Goal: Go to known website: Access a specific website the user already knows

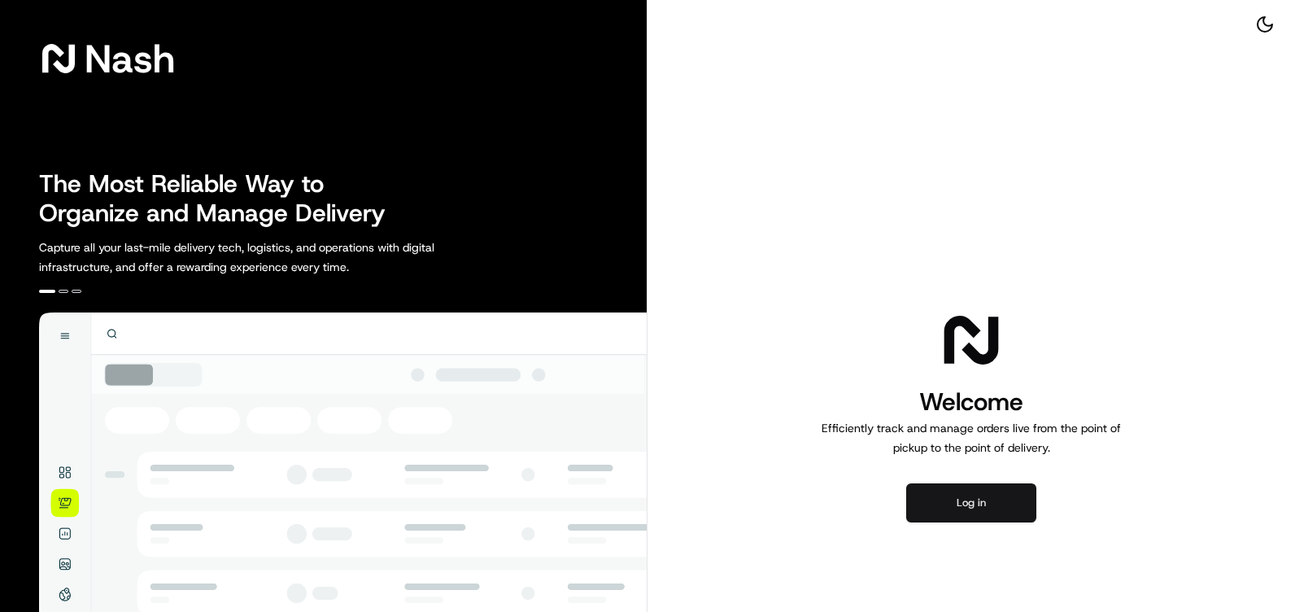
click at [969, 495] on button "Log in" at bounding box center [972, 502] width 130 height 39
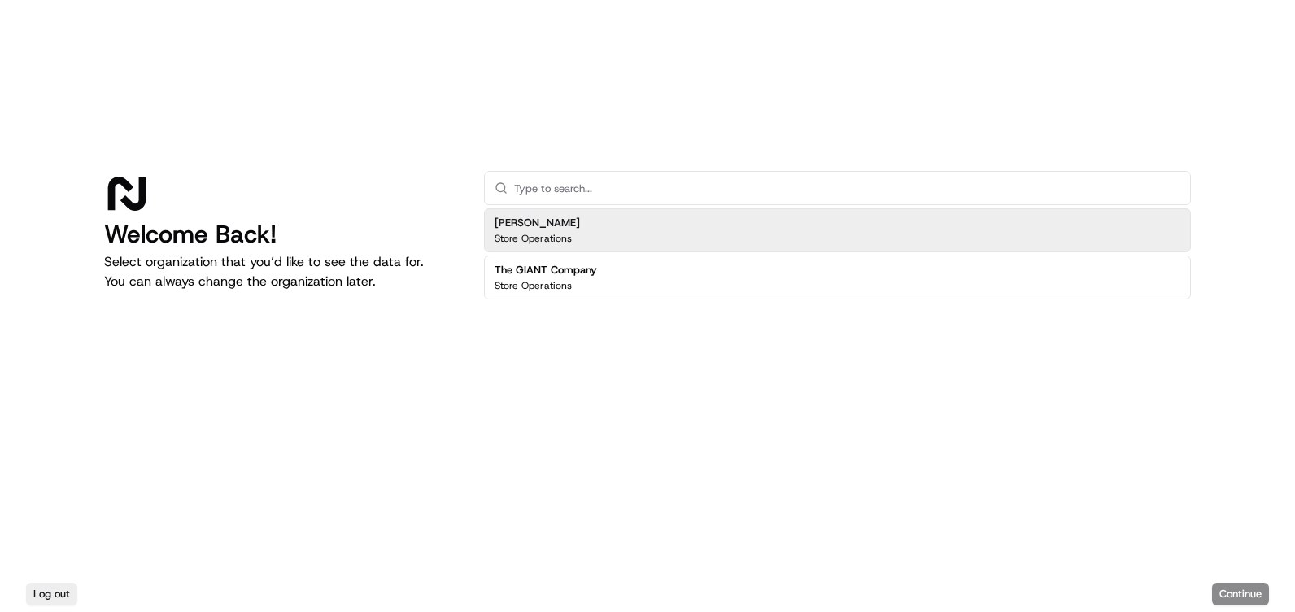
click at [675, 218] on div "[PERSON_NAME] Store Operations" at bounding box center [837, 230] width 707 height 44
click at [1244, 597] on button "Continue" at bounding box center [1240, 594] width 57 height 23
